Goal: Task Accomplishment & Management: Use online tool/utility

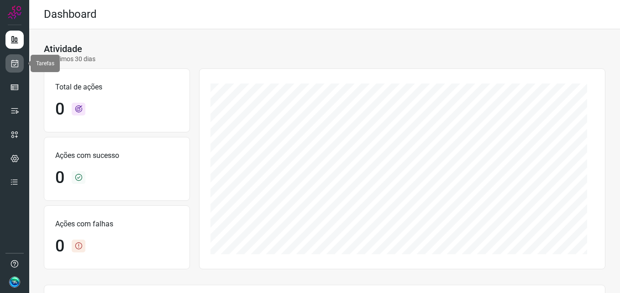
click at [18, 66] on icon at bounding box center [15, 63] width 10 height 9
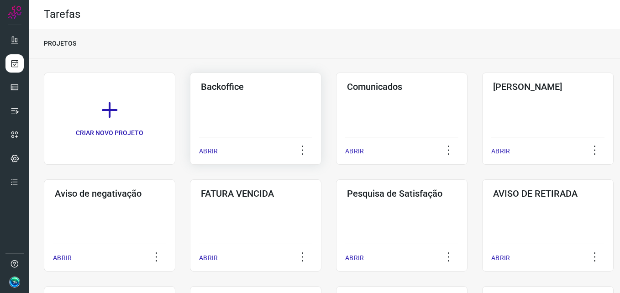
click at [225, 125] on div "Backoffice ABRIR" at bounding box center [255, 119] width 131 height 92
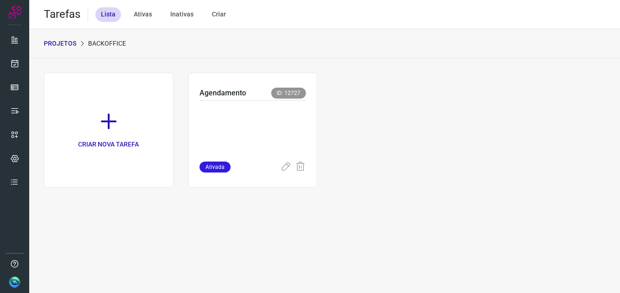
click at [248, 114] on p at bounding box center [252, 129] width 107 height 46
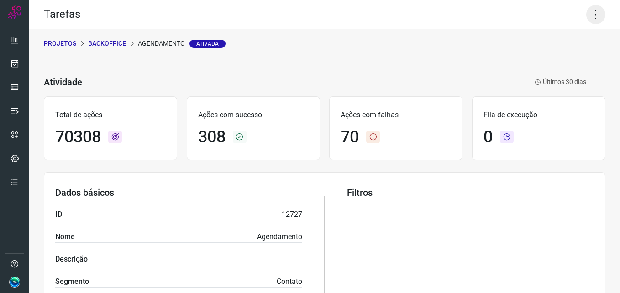
click at [588, 15] on icon at bounding box center [595, 14] width 19 height 19
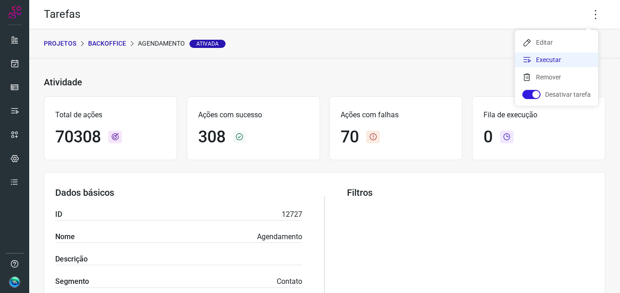
click at [550, 60] on li "Executar" at bounding box center [556, 59] width 83 height 15
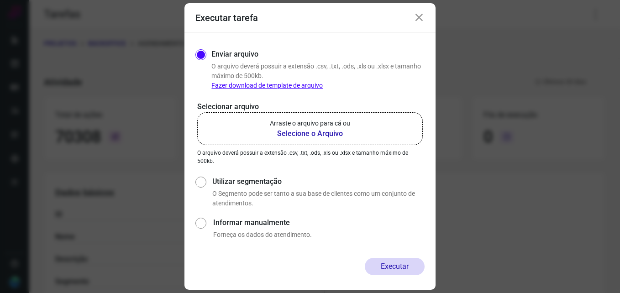
click at [308, 129] on b "Selecione o Arquivo" at bounding box center [310, 133] width 80 height 11
click at [0, 0] on input "Arraste o arquivo para cá ou Selecione o Arquivo" at bounding box center [0, 0] width 0 height 0
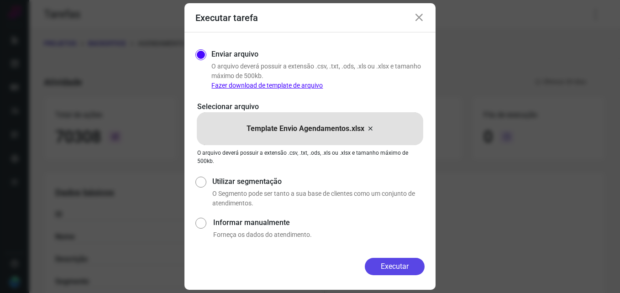
click at [384, 265] on button "Executar" at bounding box center [395, 266] width 60 height 17
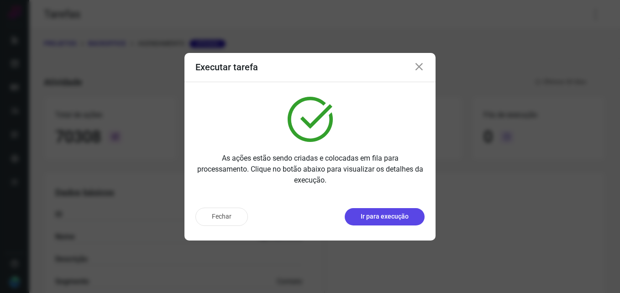
click at [393, 218] on p "Ir para execução" at bounding box center [385, 217] width 48 height 10
